Goal: Transaction & Acquisition: Purchase product/service

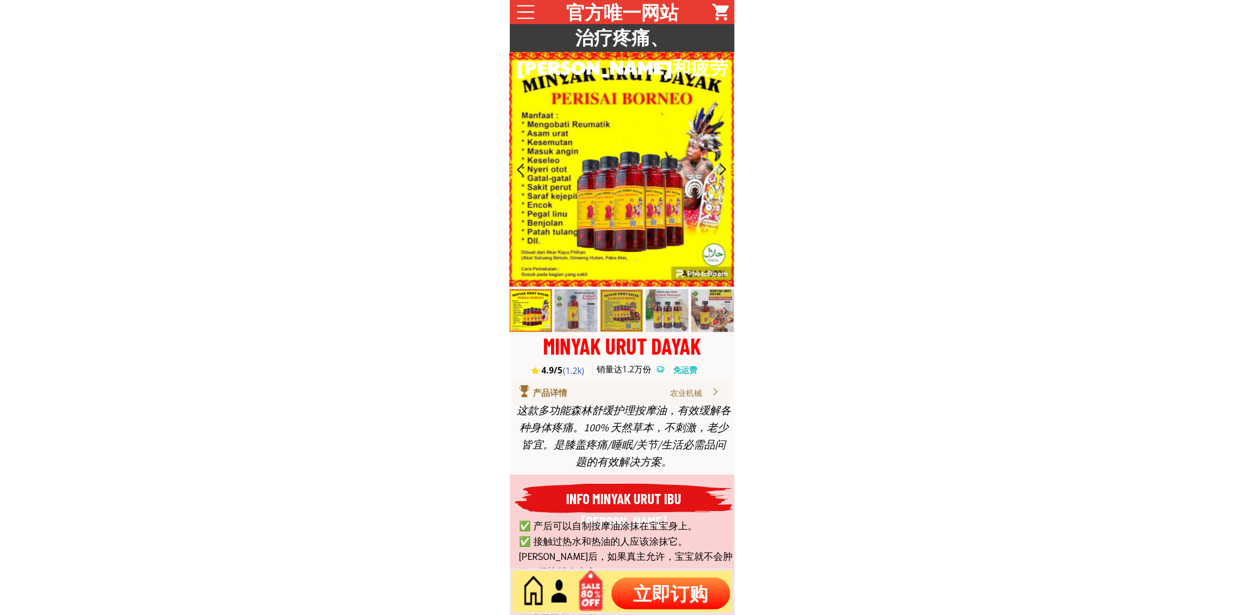
click at [659, 592] on p "立即订购" at bounding box center [671, 593] width 119 height 32
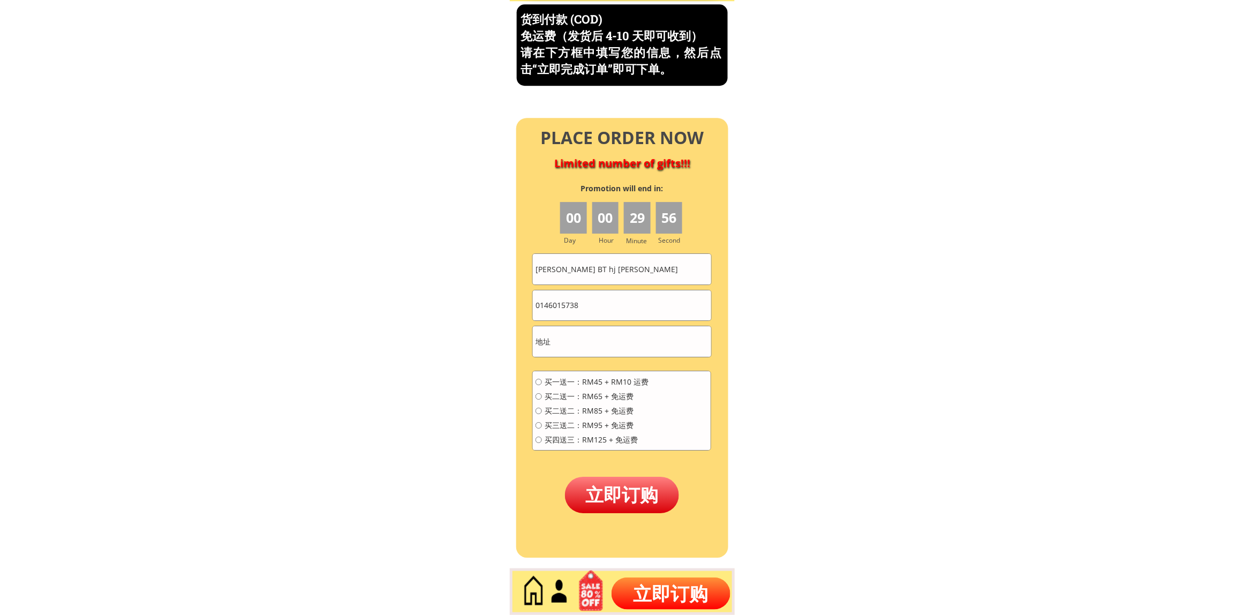
scroll to position [4581, 0]
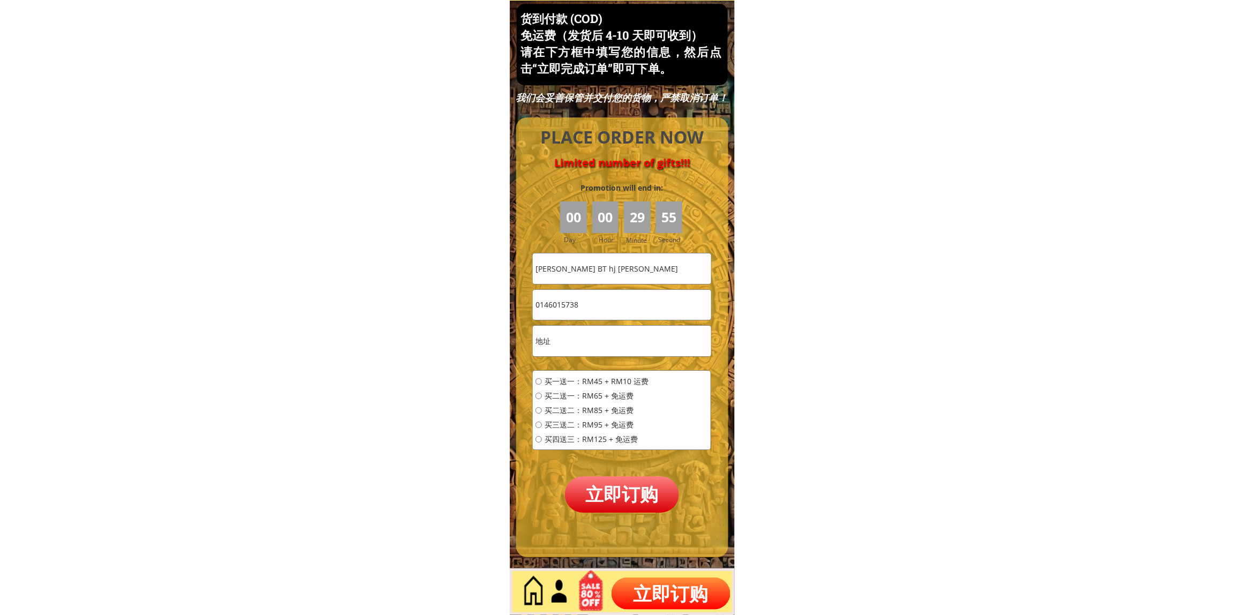
click at [603, 276] on input "[PERSON_NAME] BT hj [PERSON_NAME]" at bounding box center [622, 268] width 178 height 30
paste input "Ong You"
type input "Ong You"
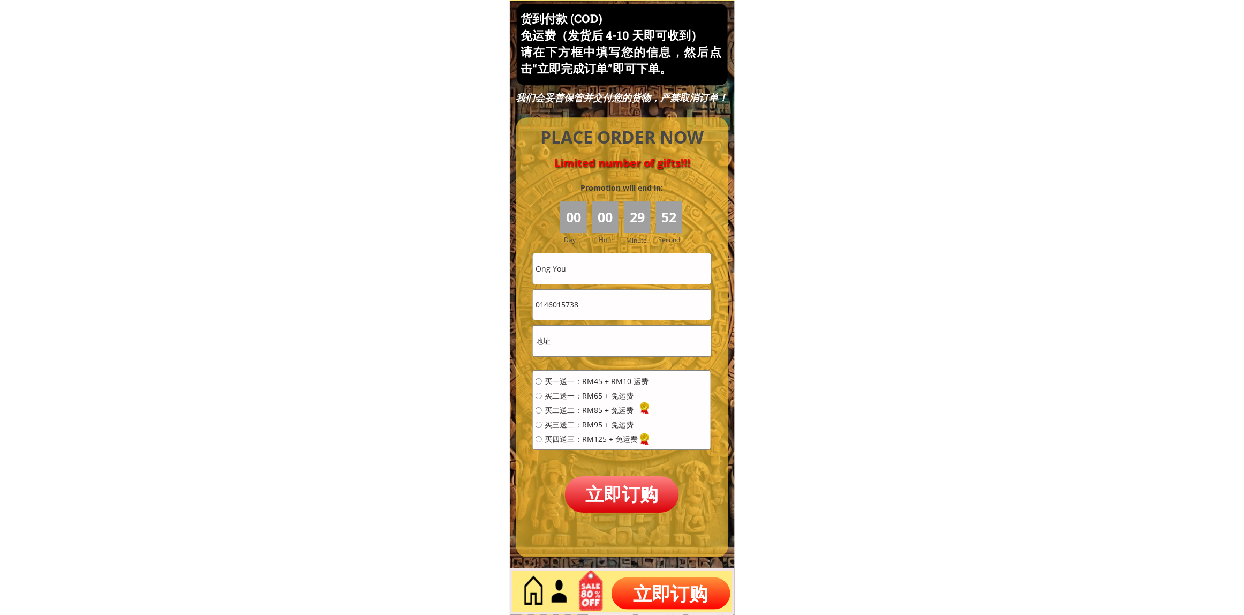
click at [583, 309] on input "0146015738" at bounding box center [622, 305] width 178 height 30
paste input "69509733"
type input "0169509733"
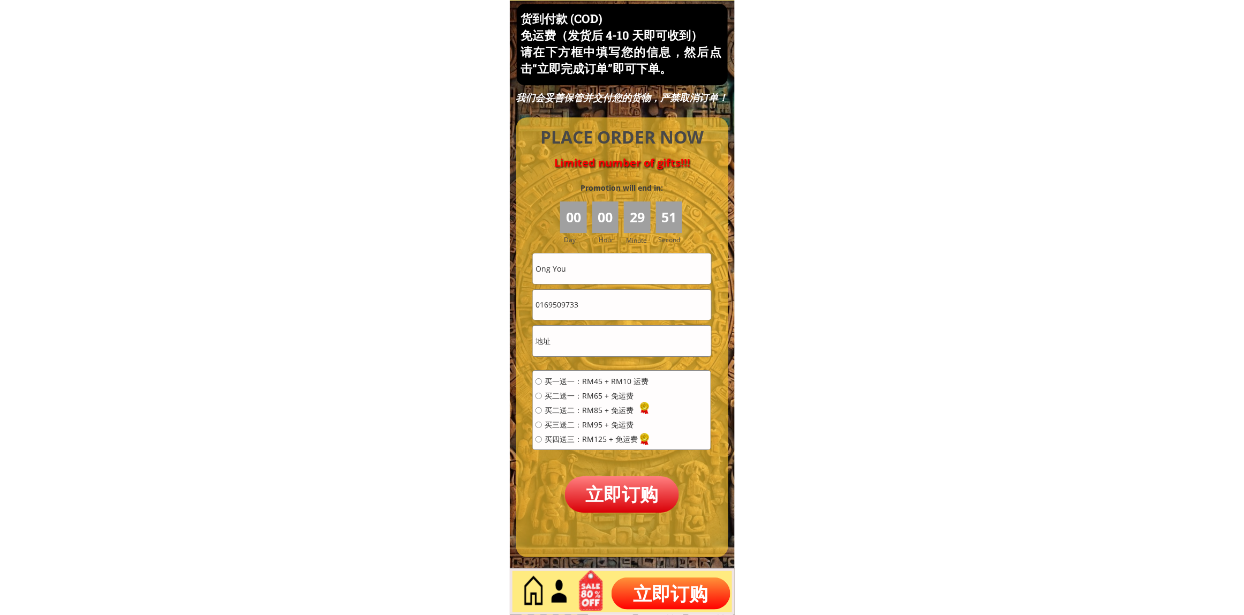
click at [572, 342] on input "text" at bounding box center [622, 341] width 178 height 30
type input "s"
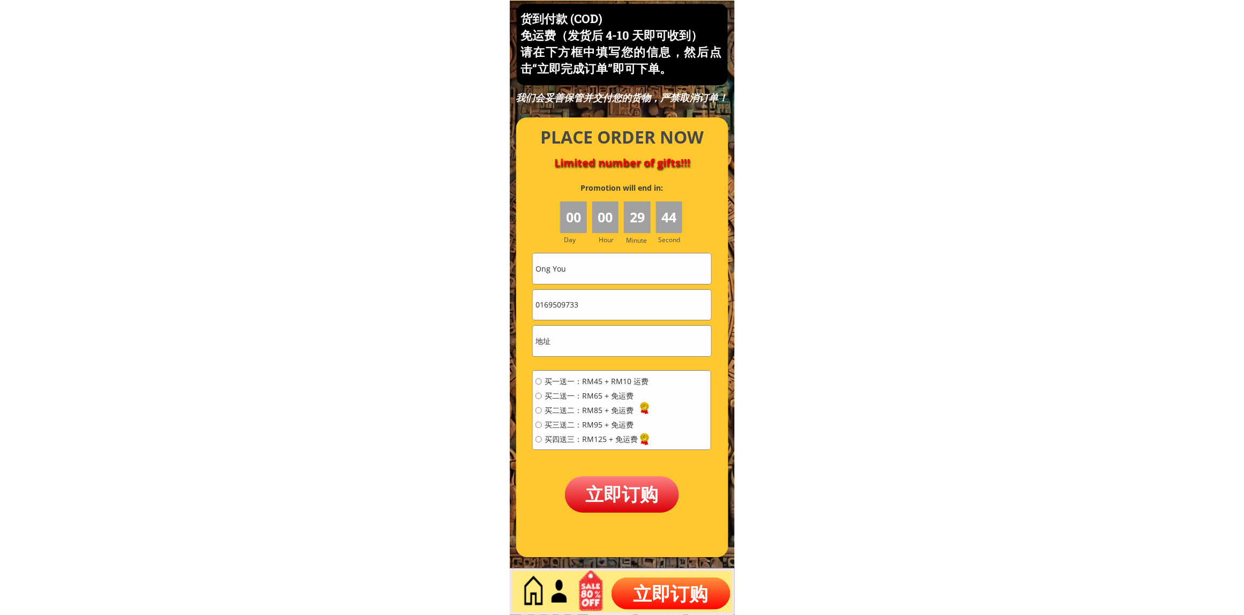
drag, startPoint x: 567, startPoint y: 274, endPoint x: 528, endPoint y: 281, distance: 39.8
click at [528, 275] on div "PLACE ORDER NOW Limited number of gifts!!! 00 00 29 44 Promotion will end in: D…" at bounding box center [622, 337] width 212 height 440
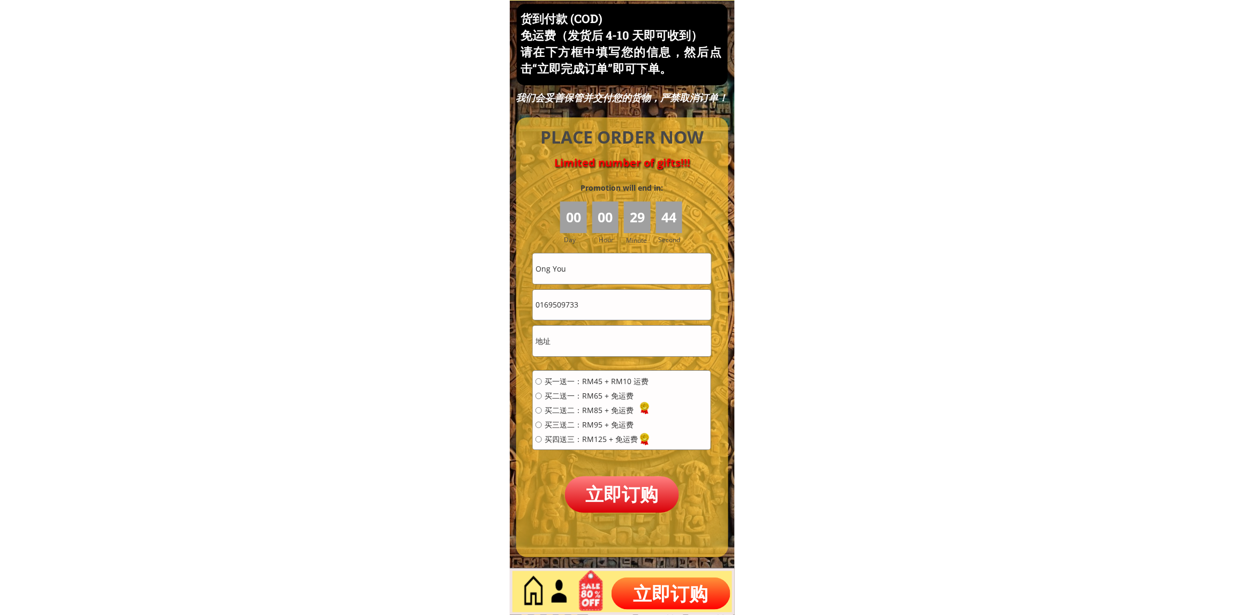
click at [546, 336] on input "text" at bounding box center [622, 341] width 178 height 30
paste input "Ong You"
type input "Ong You"
click at [627, 384] on span "买一送一：RM45 + RM10 运费" at bounding box center [597, 381] width 104 height 7
radio input "true"
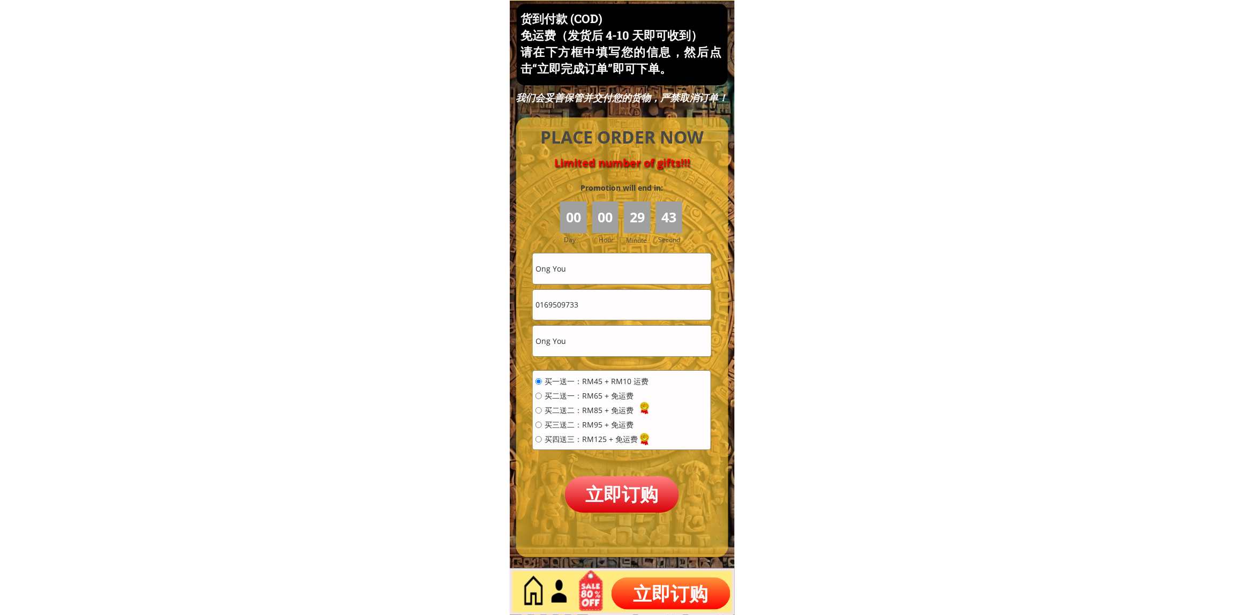
click at [624, 494] on p "立即订购" at bounding box center [622, 494] width 115 height 36
